Goal: Information Seeking & Learning: Learn about a topic

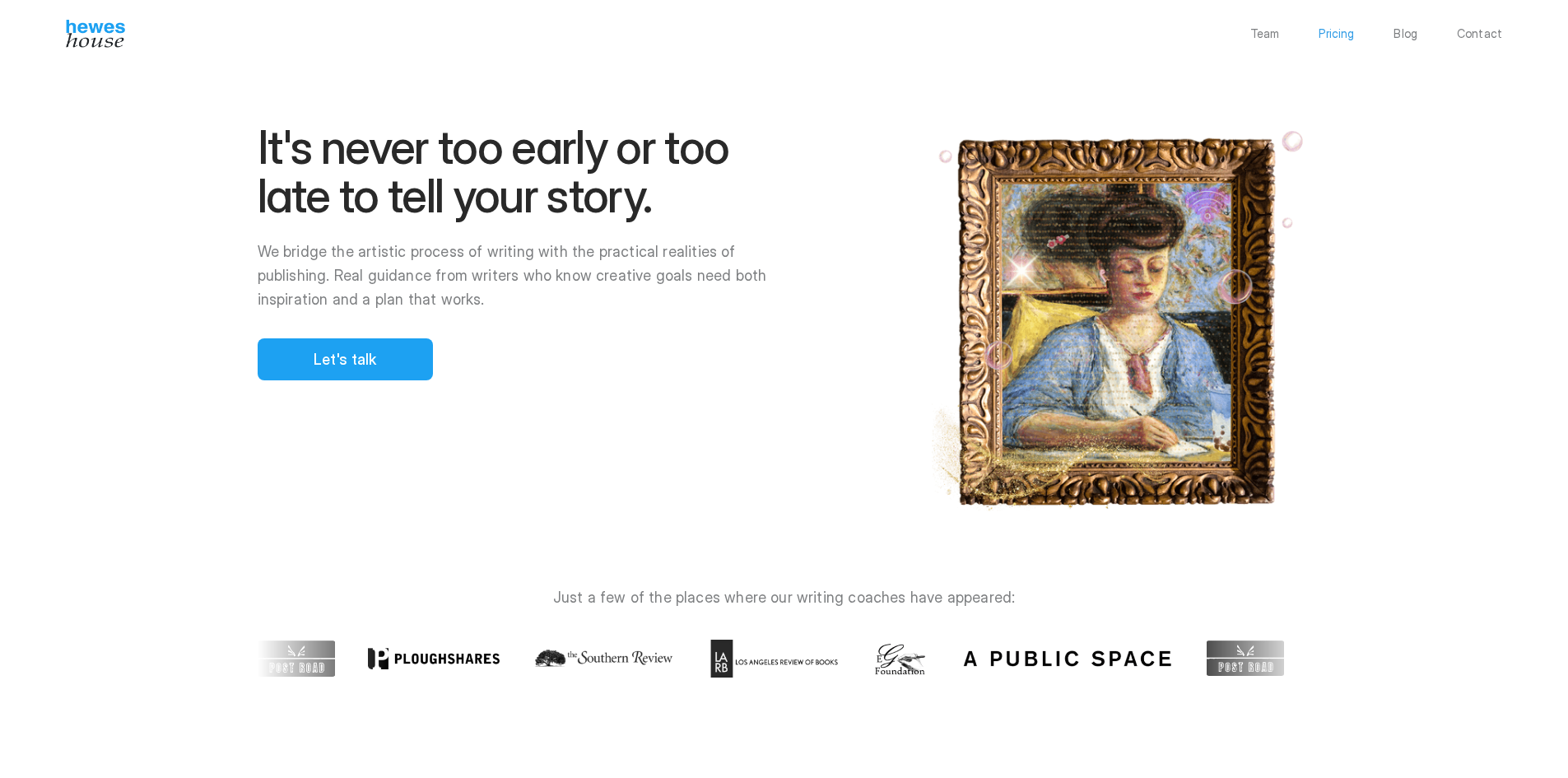
click at [1340, 37] on p "Pricing" at bounding box center [1337, 33] width 35 height 12
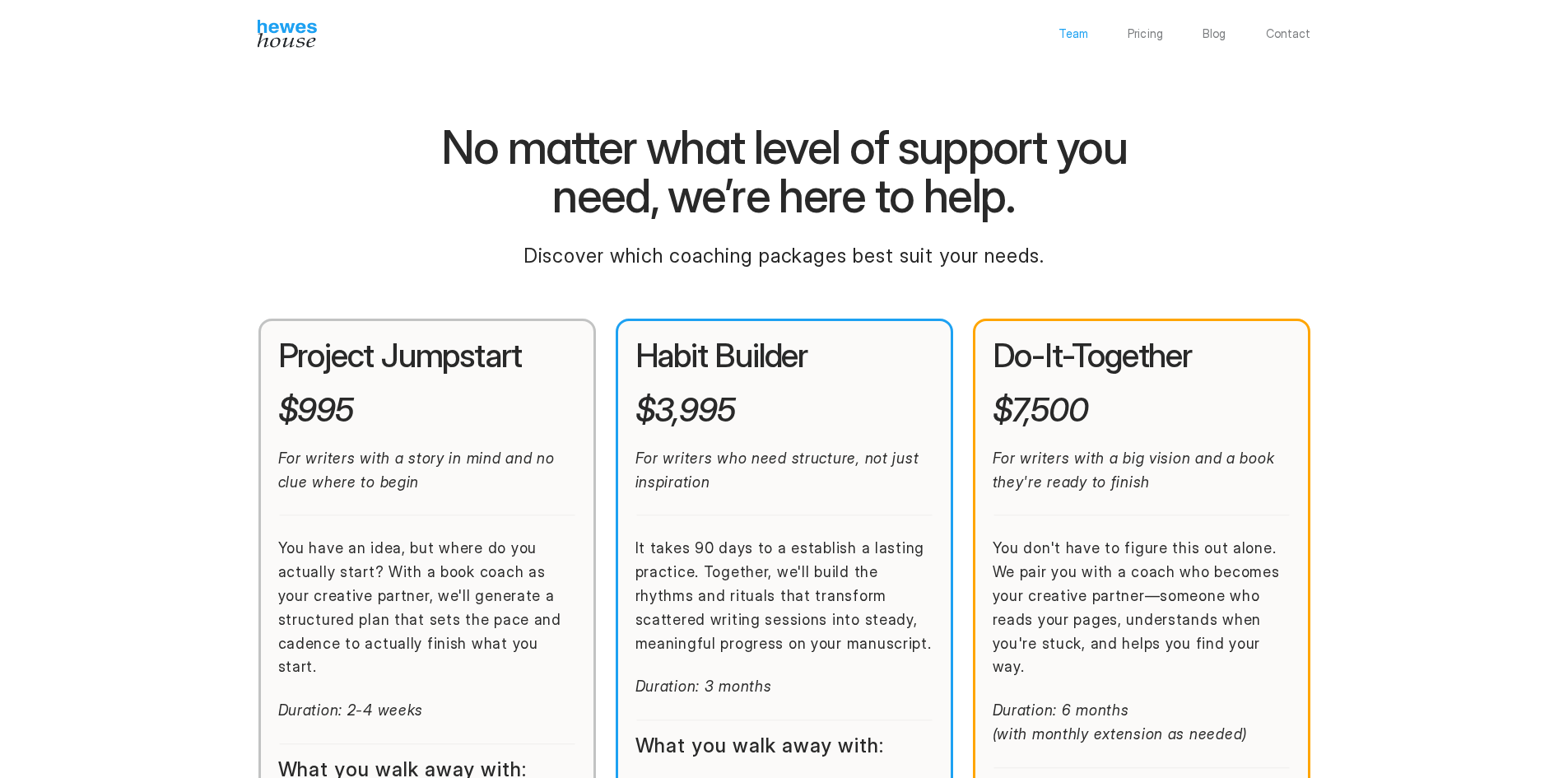
click at [1077, 37] on p "Team" at bounding box center [1073, 33] width 30 height 12
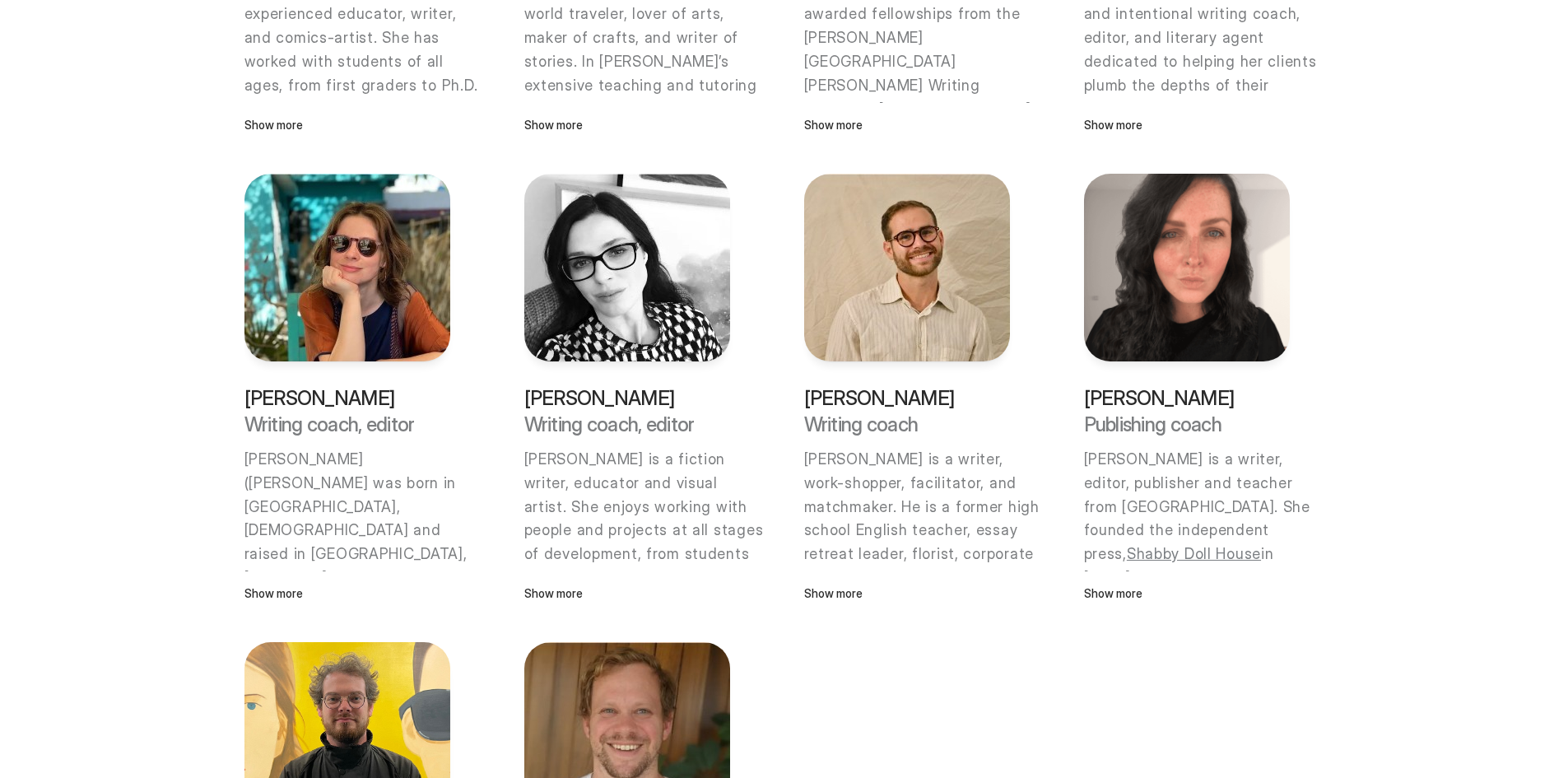
scroll to position [439, 0]
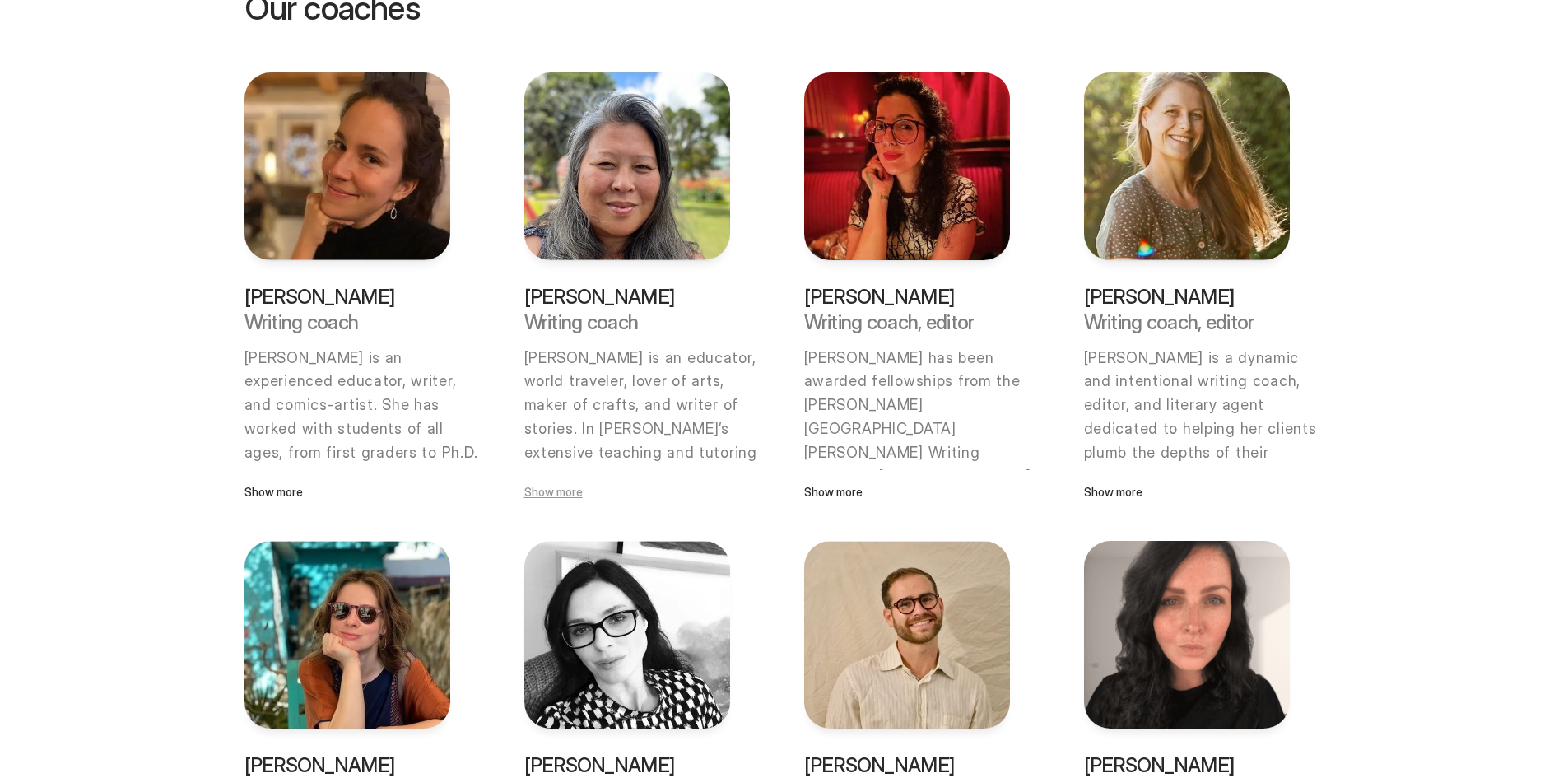
click at [544, 497] on p "Show more" at bounding box center [627, 492] width 206 height 18
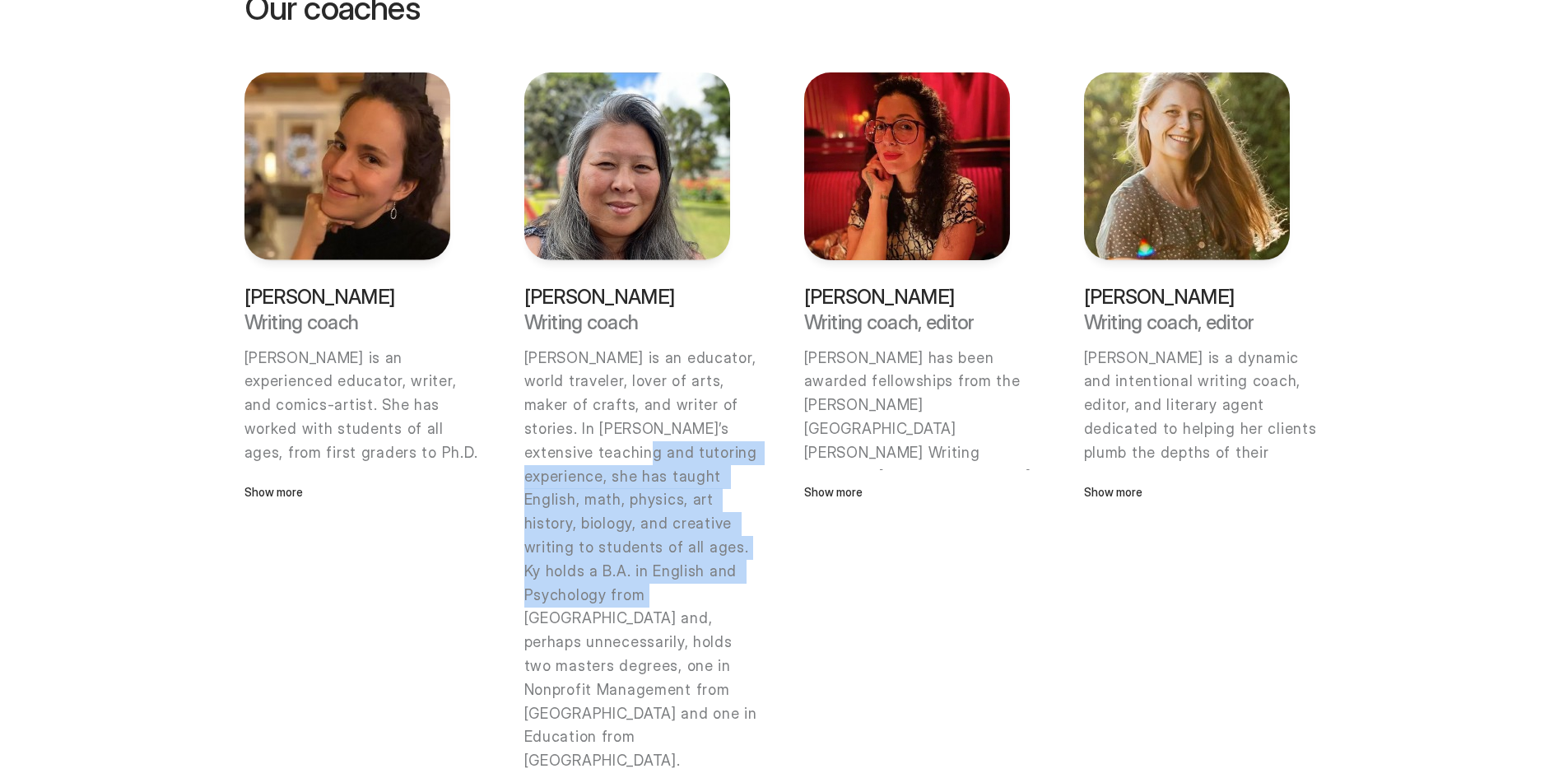
drag, startPoint x: 532, startPoint y: 462, endPoint x: 648, endPoint y: 567, distance: 156.5
click at [648, 567] on div "[PERSON_NAME] is an educator, world traveler, lover of arts, maker of crafts, a…" at bounding box center [644, 726] width 240 height 759
click at [648, 567] on p "Ky holds a B.A. in English and Psychology from [GEOGRAPHIC_DATA] and, perhaps u…" at bounding box center [644, 666] width 240 height 213
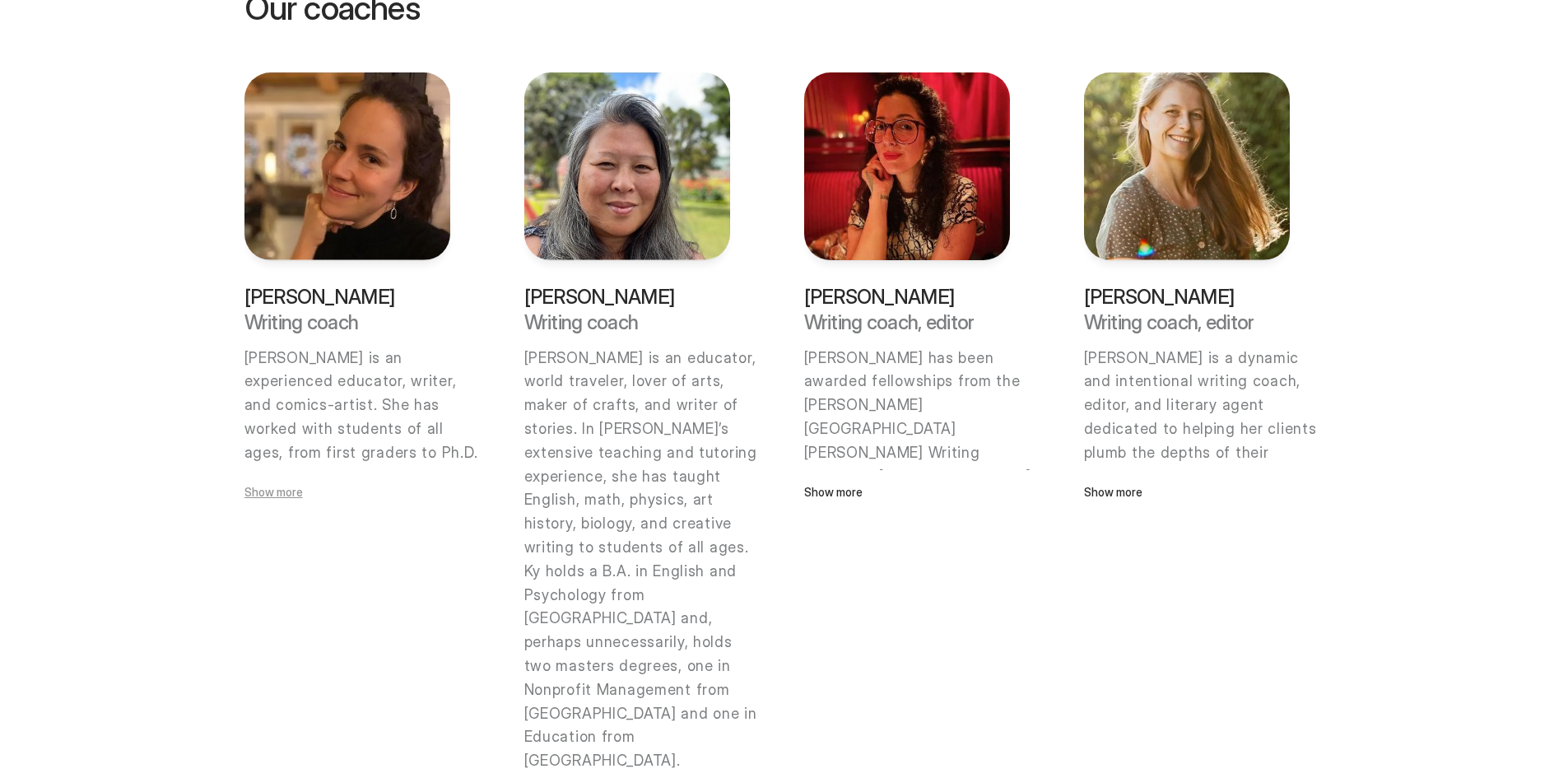
click at [272, 488] on p "Show more" at bounding box center [347, 492] width 206 height 18
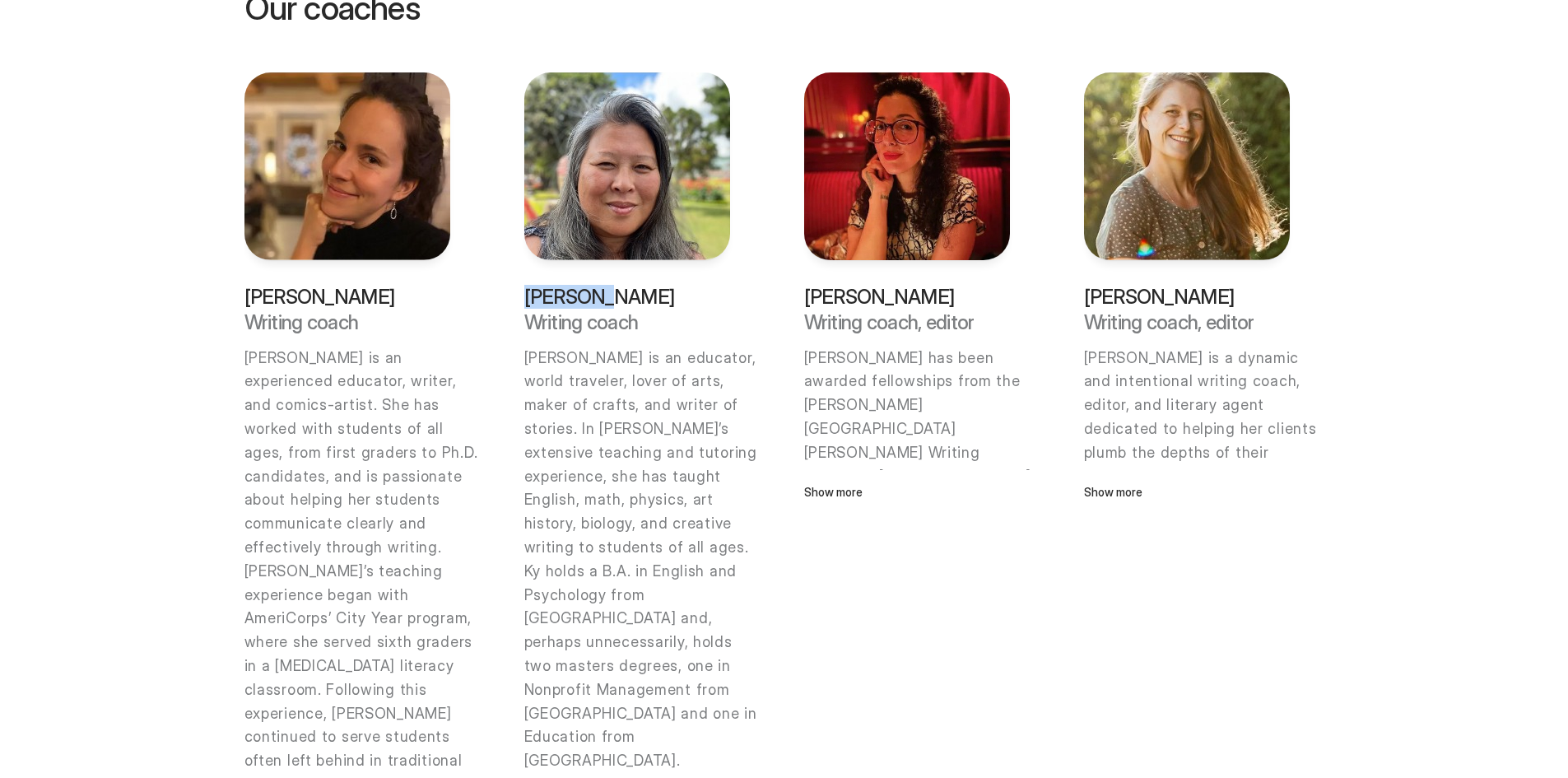
drag, startPoint x: 613, startPoint y: 298, endPoint x: 520, endPoint y: 297, distance: 93.0
copy p "[PERSON_NAME]"
drag, startPoint x: 381, startPoint y: 300, endPoint x: 228, endPoint y: 297, distance: 153.0
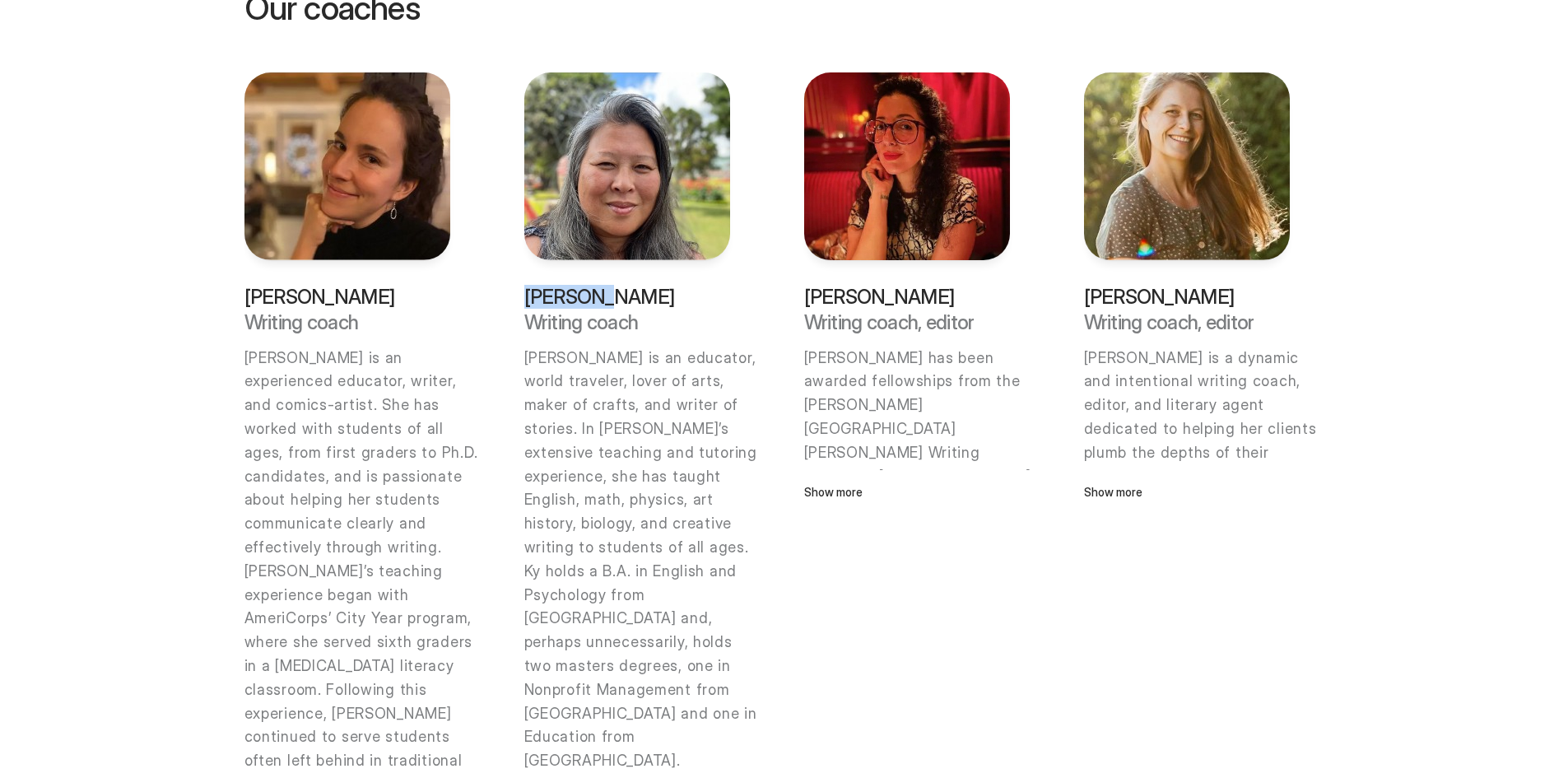
copy p "[PERSON_NAME]"
